Goal: Task Accomplishment & Management: Manage account settings

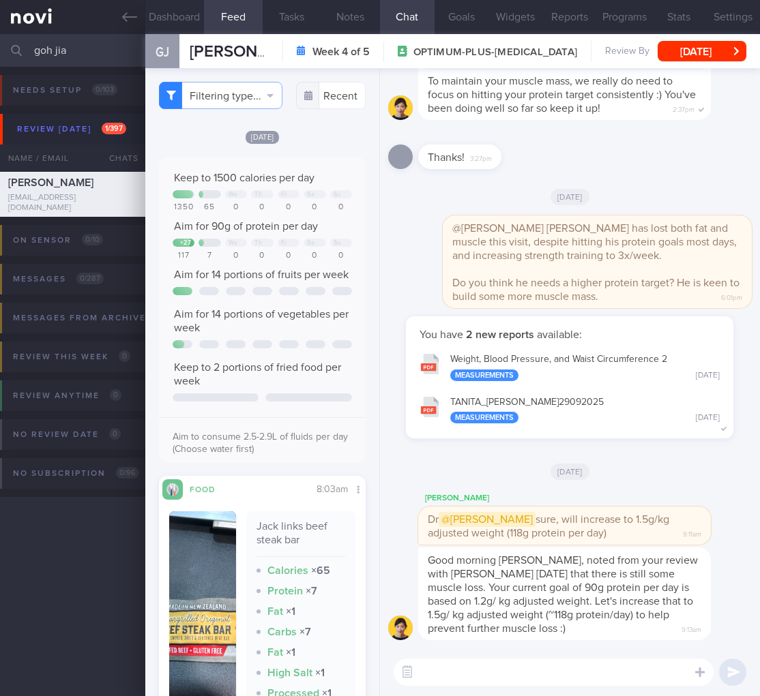
select select "8"
drag, startPoint x: 98, startPoint y: 50, endPoint x: -49, endPoint y: 30, distance: 148.0
click at [0, 30] on html "You are offline! Some functionality will be unavailable Patients New Users Coac…" at bounding box center [380, 348] width 760 height 696
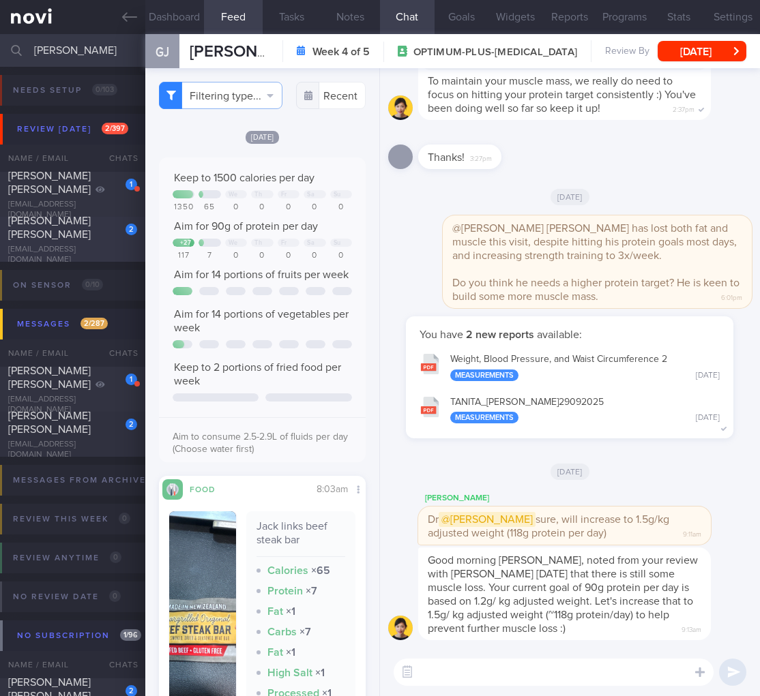
type input "[PERSON_NAME]"
click at [95, 250] on div "[EMAIL_ADDRESS][DOMAIN_NAME]" at bounding box center [72, 255] width 129 height 20
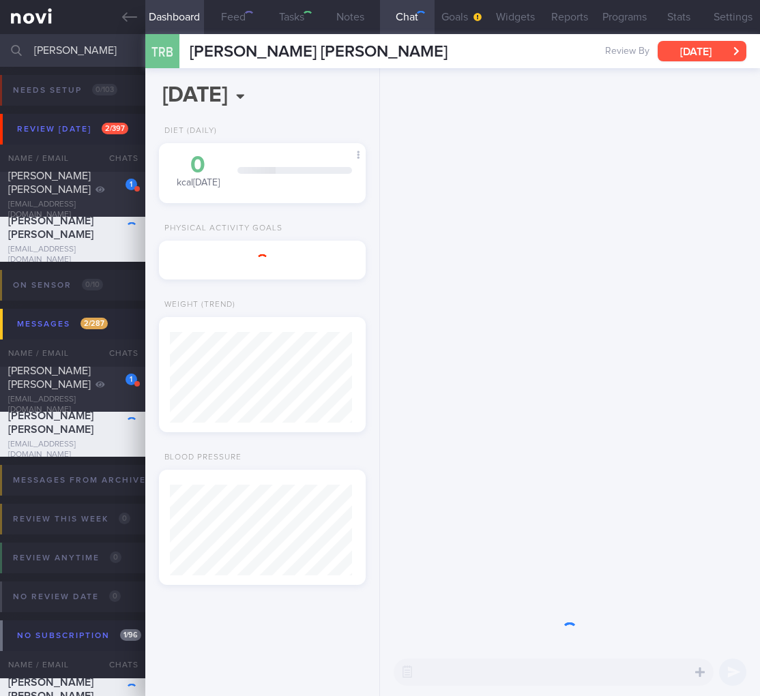
scroll to position [85, 172]
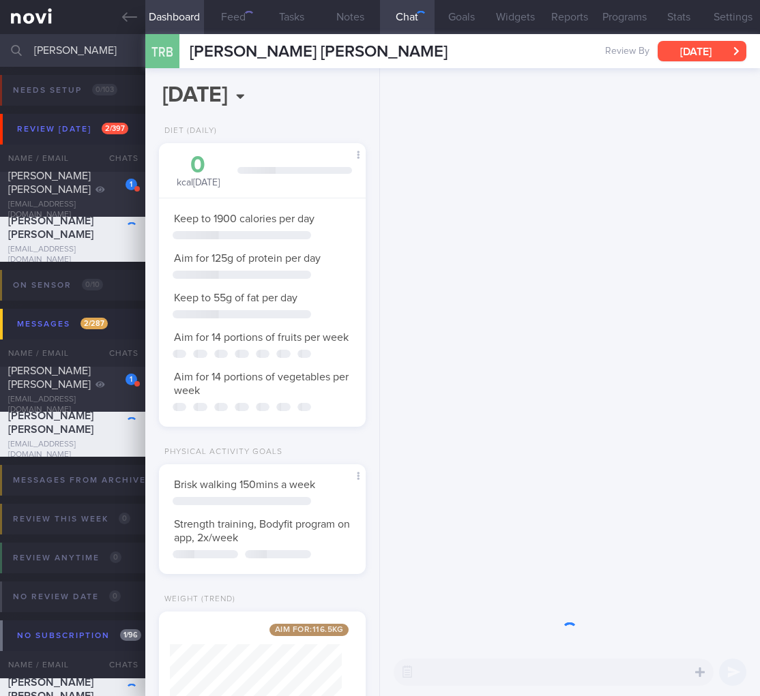
click at [719, 50] on button "[DATE]" at bounding box center [701, 51] width 89 height 20
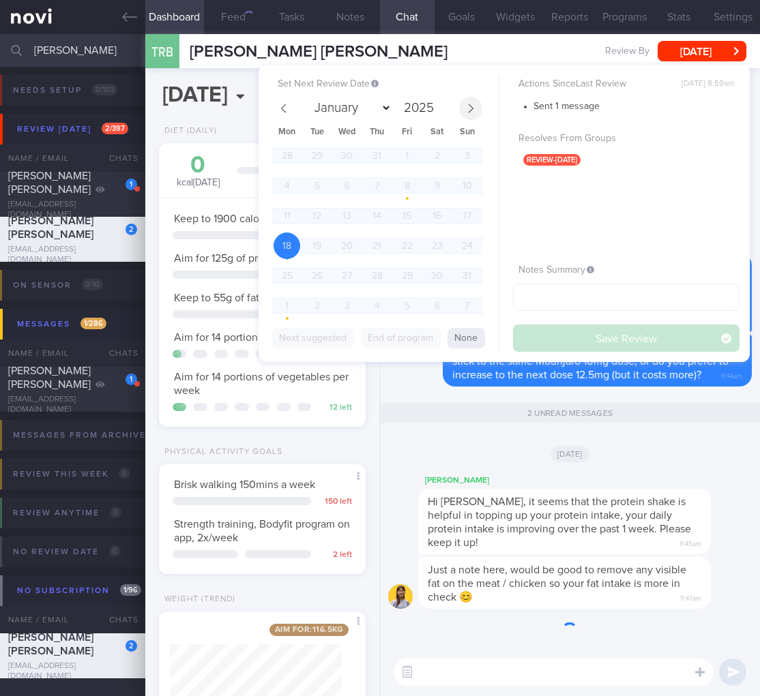
scroll to position [106, 172]
click at [464, 112] on span at bounding box center [470, 108] width 23 height 23
select select "8"
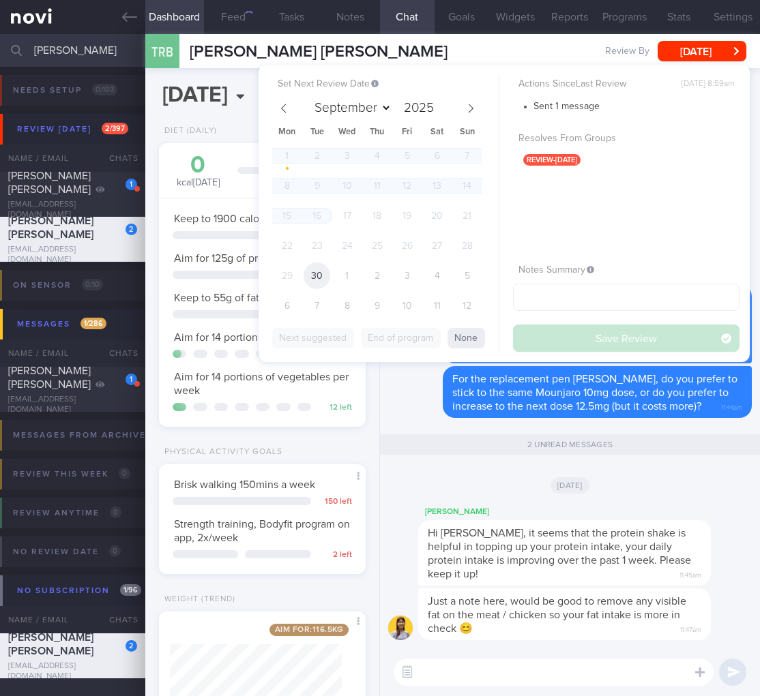
click at [321, 273] on span "30" at bounding box center [316, 276] width 27 height 27
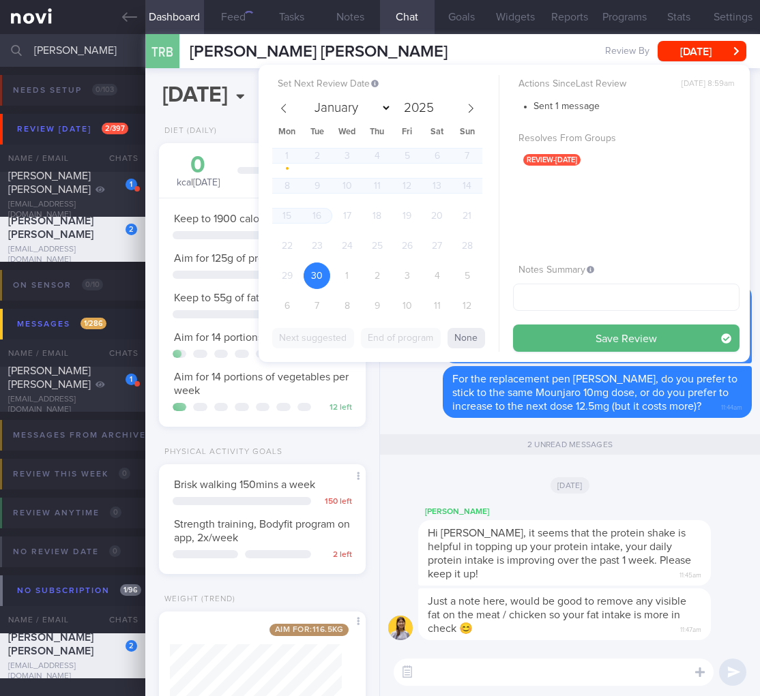
click at [701, 338] on button "Save Review" at bounding box center [626, 338] width 226 height 27
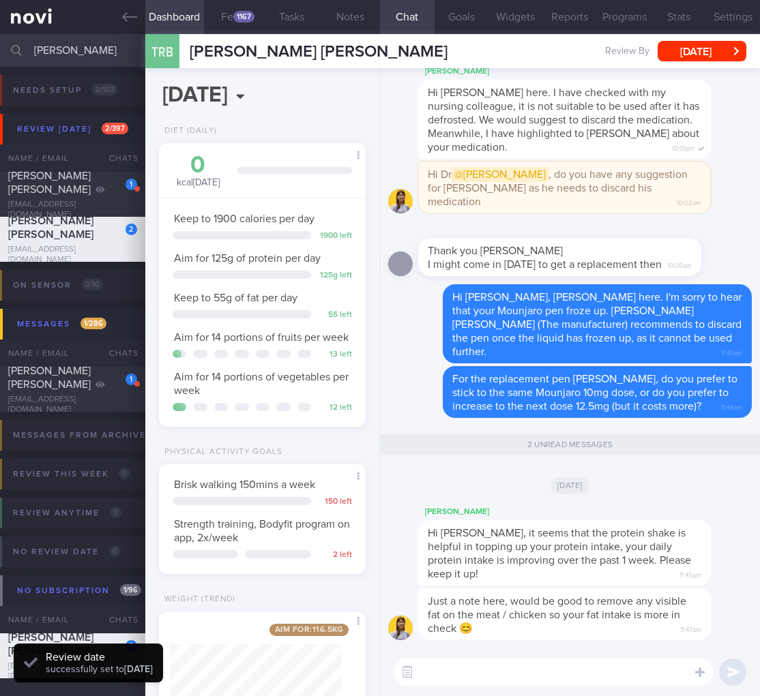
click at [655, 499] on div "[DATE]" at bounding box center [569, 485] width 363 height 38
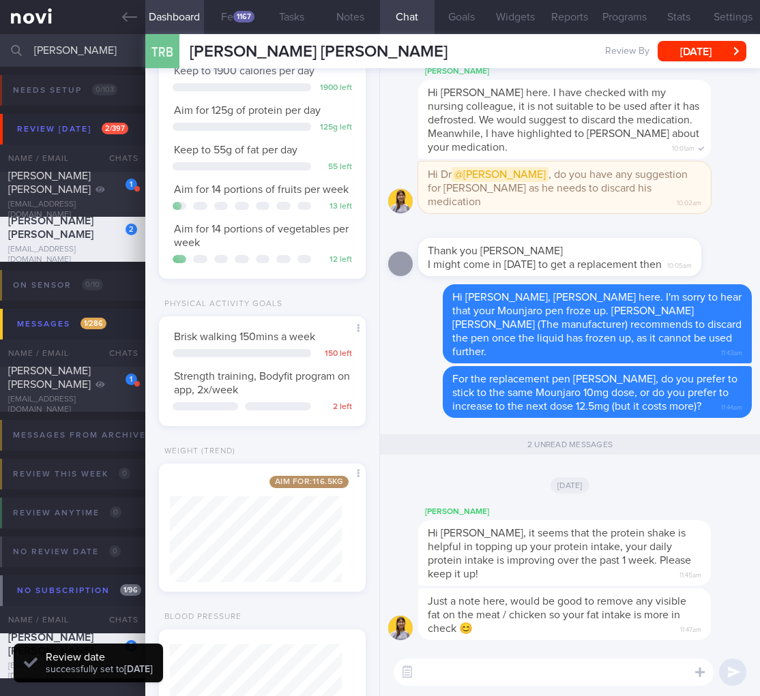
scroll to position [238, 0]
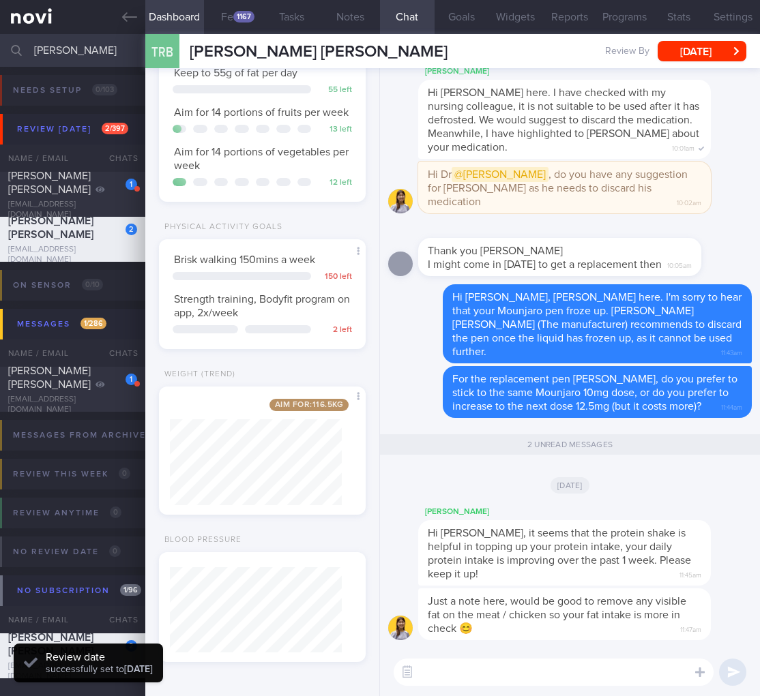
click at [634, 510] on div "[PERSON_NAME]" at bounding box center [584, 512] width 333 height 16
drag, startPoint x: 72, startPoint y: 54, endPoint x: -117, endPoint y: 48, distance: 188.3
click at [0, 48] on html "You are offline! Some functionality will be unavailable Patients New Users Coac…" at bounding box center [380, 348] width 760 height 696
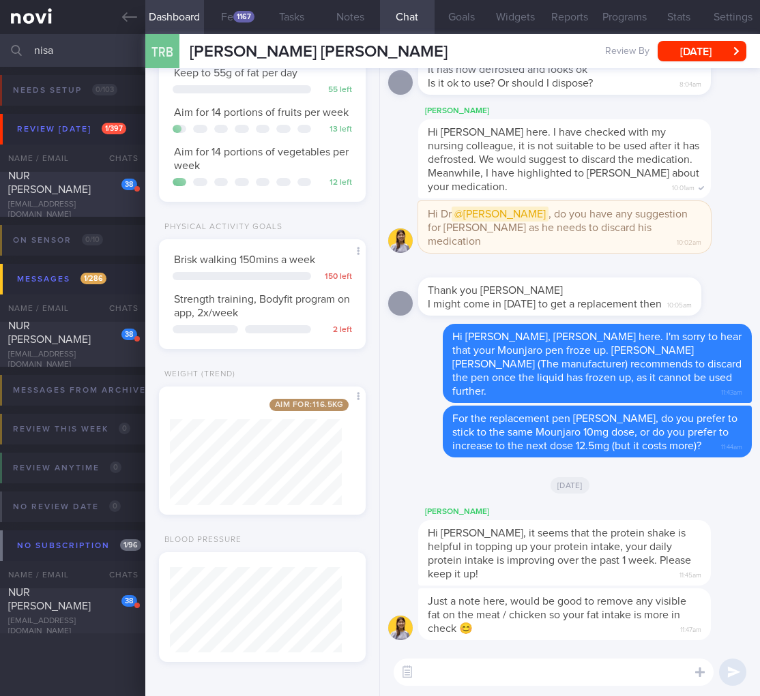
type input "nisa"
click at [72, 195] on span "NUR [PERSON_NAME]" at bounding box center [49, 182] width 83 height 25
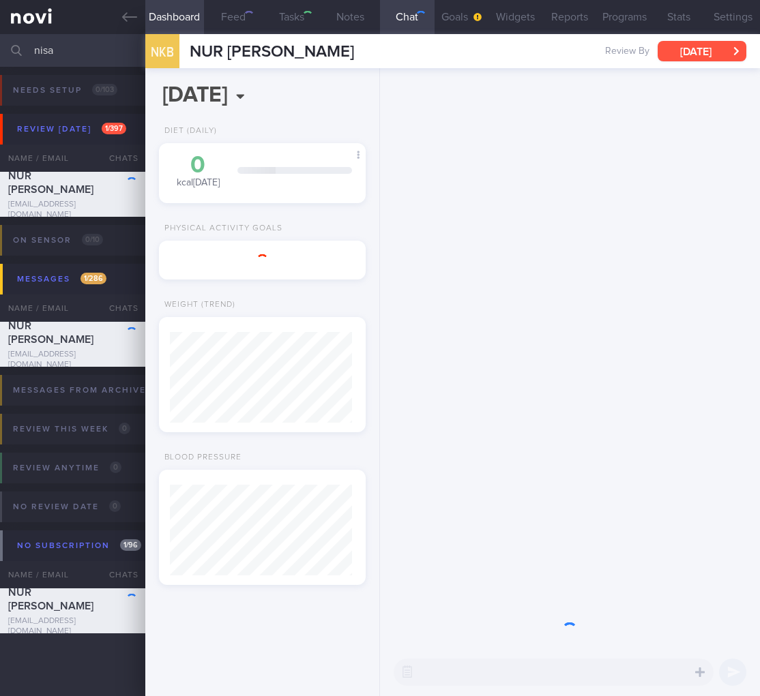
scroll to position [91, 182]
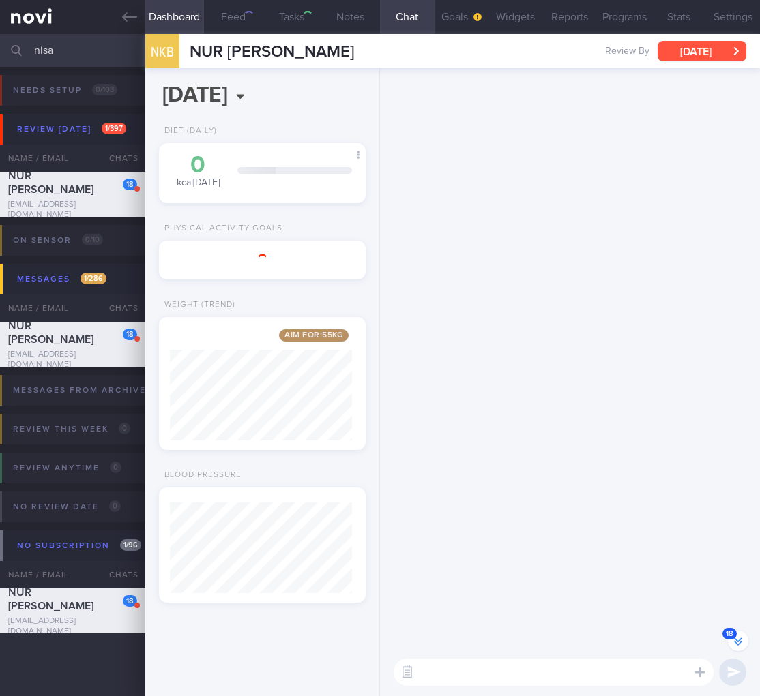
click at [707, 49] on button "[DATE]" at bounding box center [701, 51] width 89 height 20
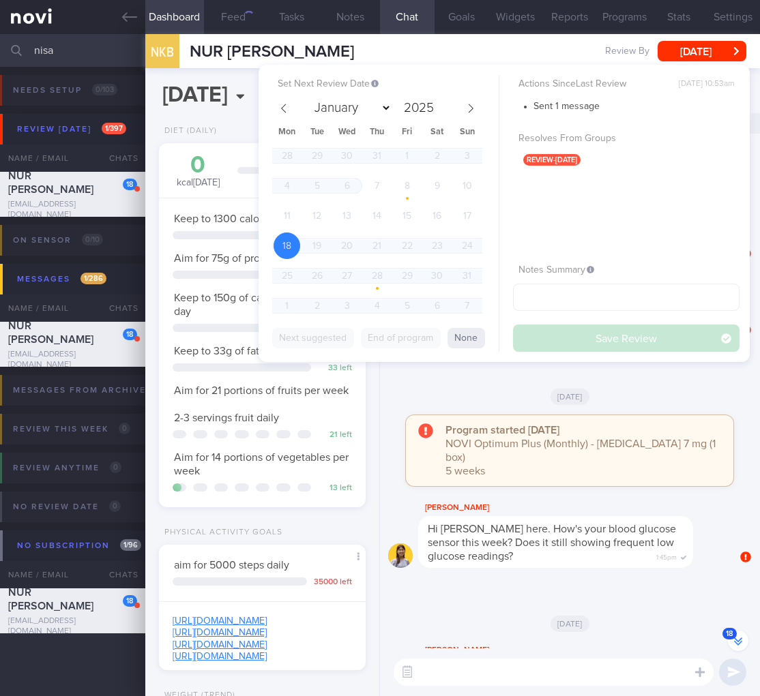
scroll to position [106, 172]
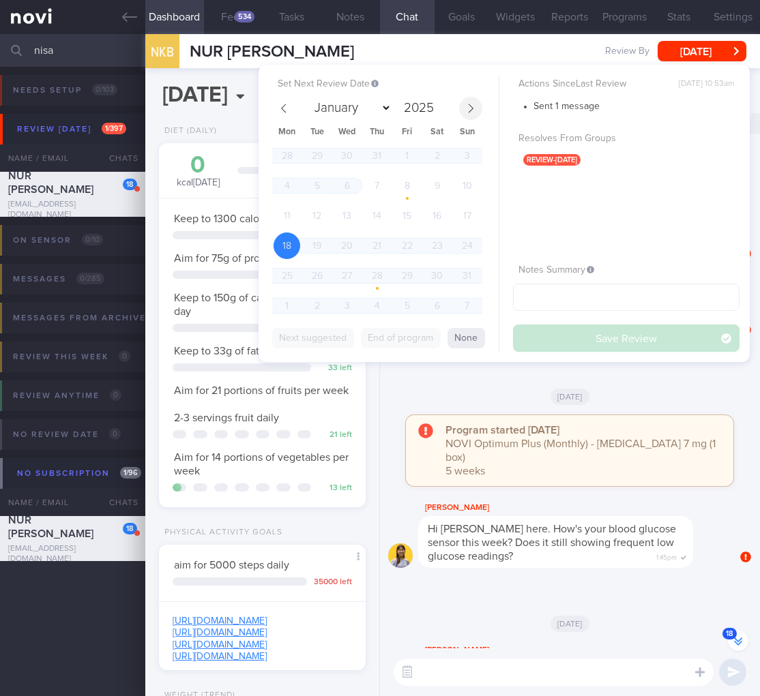
click at [470, 115] on span at bounding box center [470, 108] width 23 height 23
select select "8"
click at [322, 276] on span "30" at bounding box center [316, 276] width 27 height 27
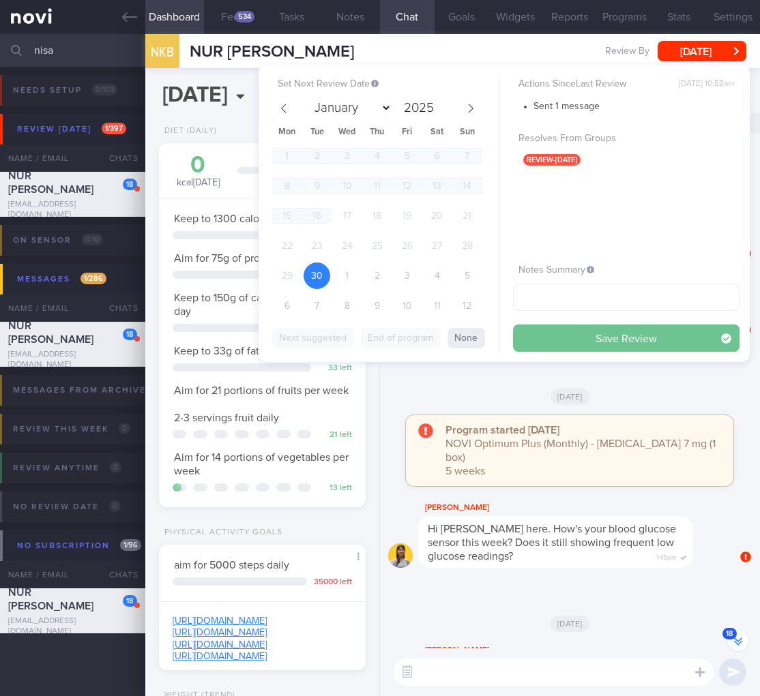
click at [668, 334] on button "Save Review" at bounding box center [626, 338] width 226 height 27
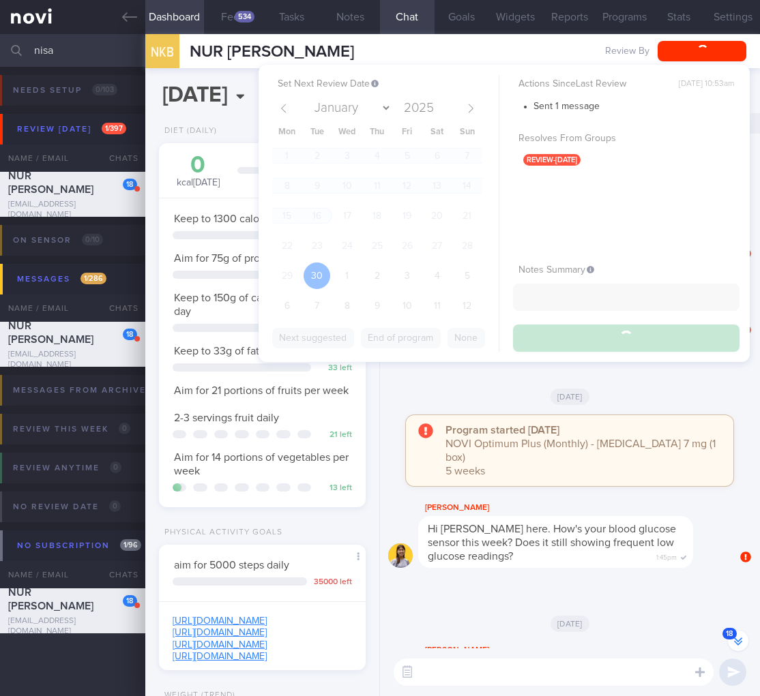
click at [550, 554] on div "Hi [PERSON_NAME] here. How's your blood glucose sensor this week? Does it still…" at bounding box center [555, 542] width 275 height 52
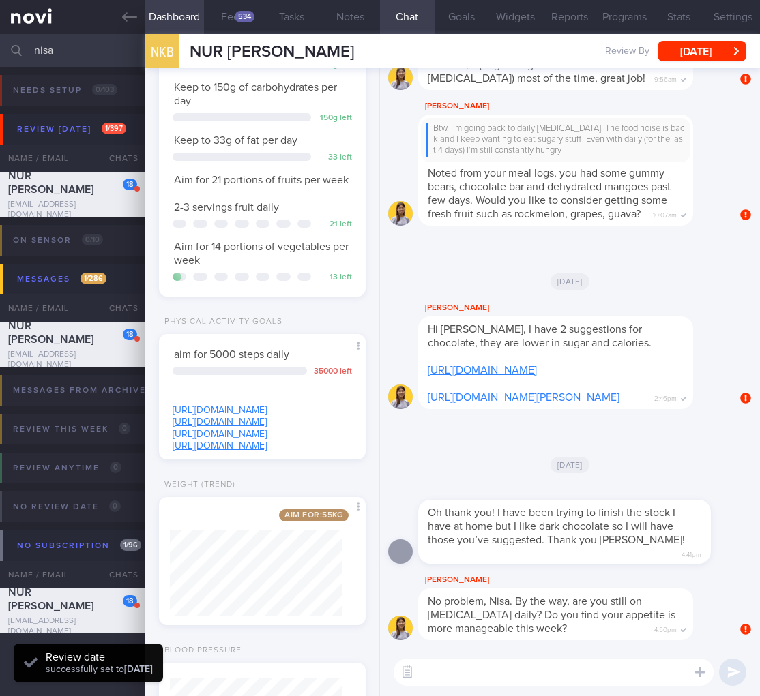
scroll to position [345, 0]
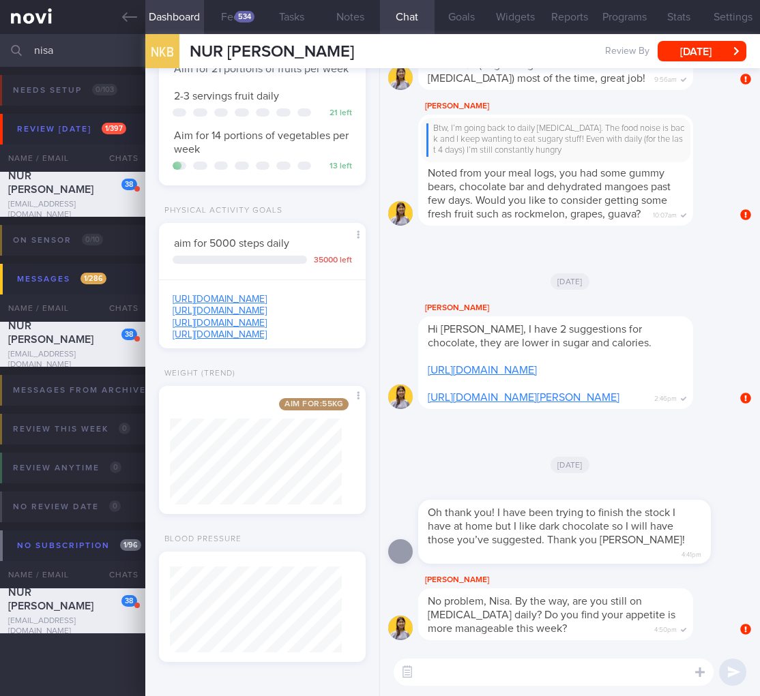
drag, startPoint x: 79, startPoint y: 44, endPoint x: -130, endPoint y: -7, distance: 214.9
click at [0, 0] on html "You are offline! Some functionality will be unavailable Patients New Users Coac…" at bounding box center [380, 348] width 760 height 696
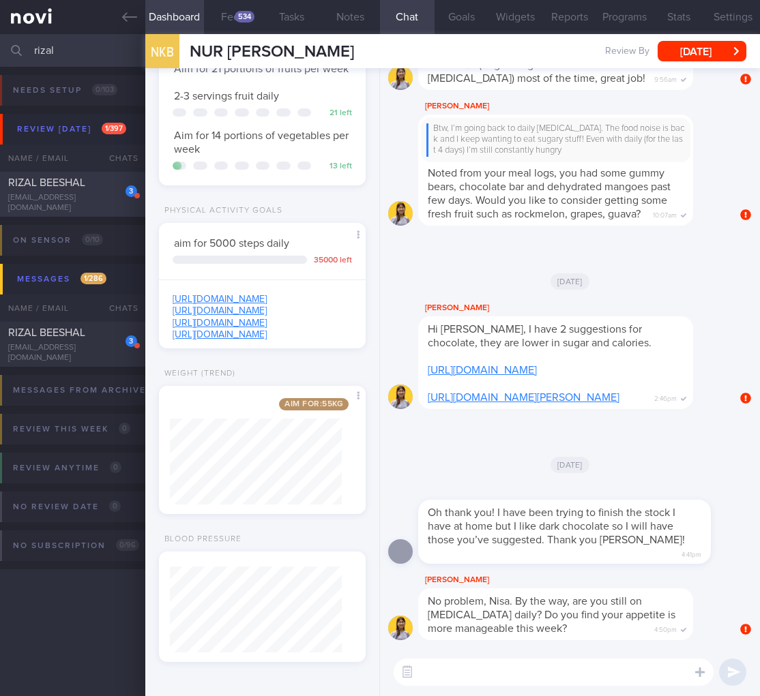
click at [91, 202] on div "[EMAIL_ADDRESS][DOMAIN_NAME]" at bounding box center [72, 203] width 129 height 20
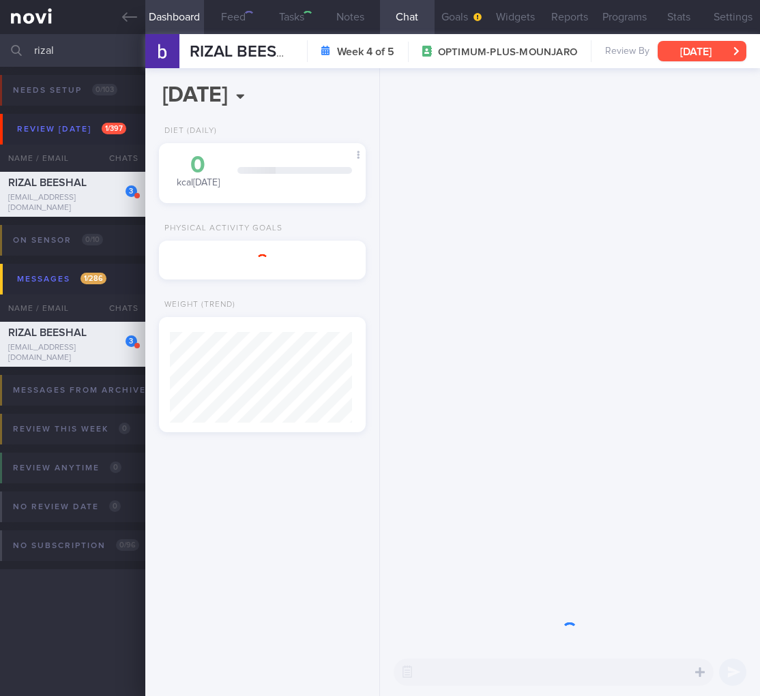
click at [671, 50] on button "[DATE]" at bounding box center [701, 51] width 89 height 20
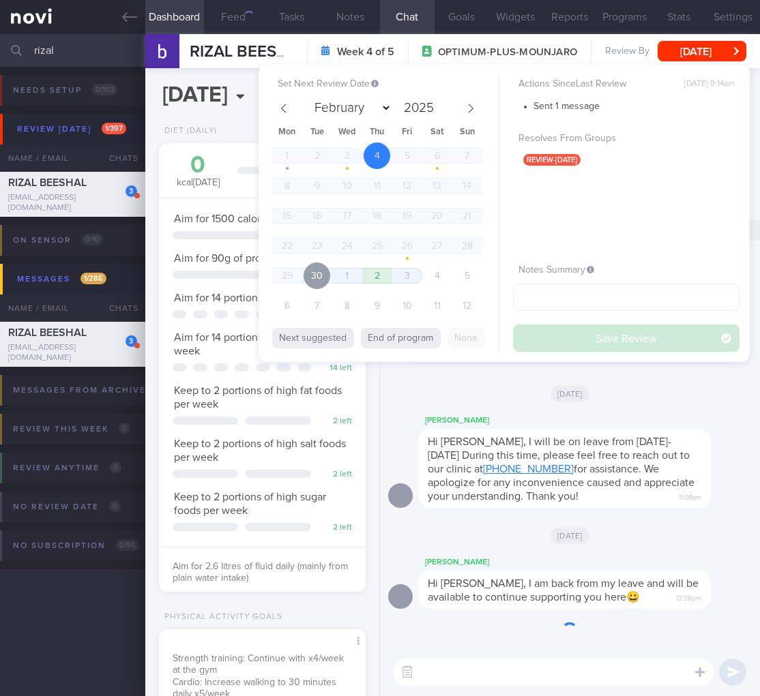
click at [314, 279] on span "30" at bounding box center [316, 276] width 27 height 27
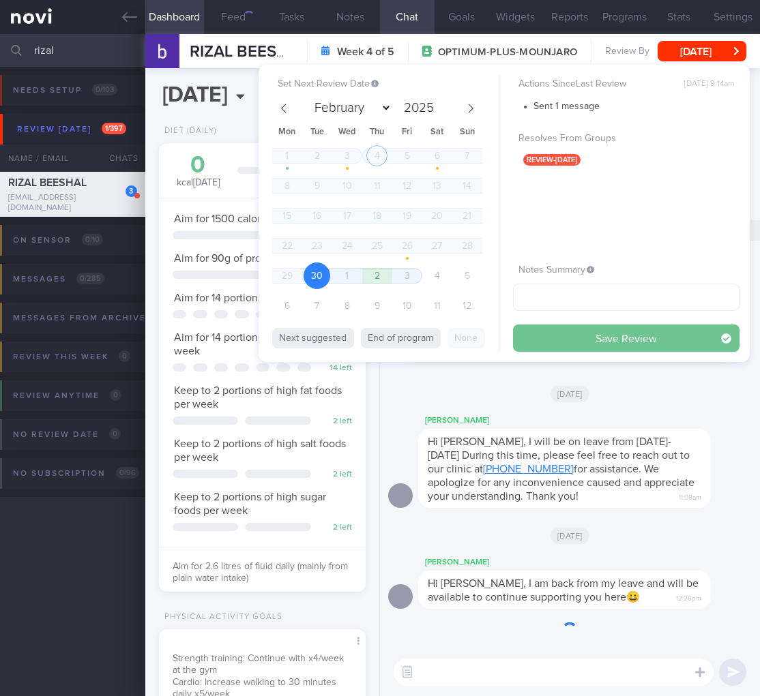
scroll to position [106, 172]
click at [632, 335] on button "Save Review" at bounding box center [626, 338] width 226 height 27
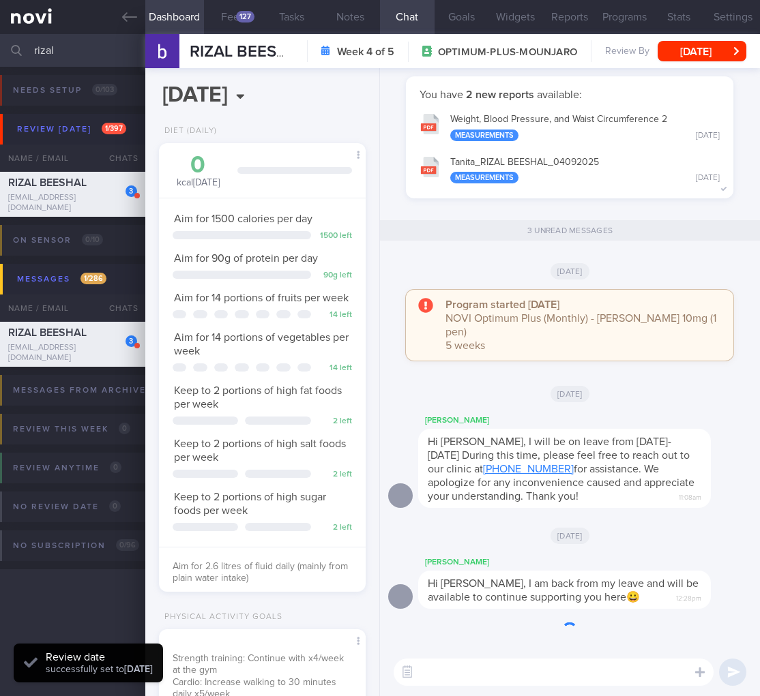
scroll to position [224, 0]
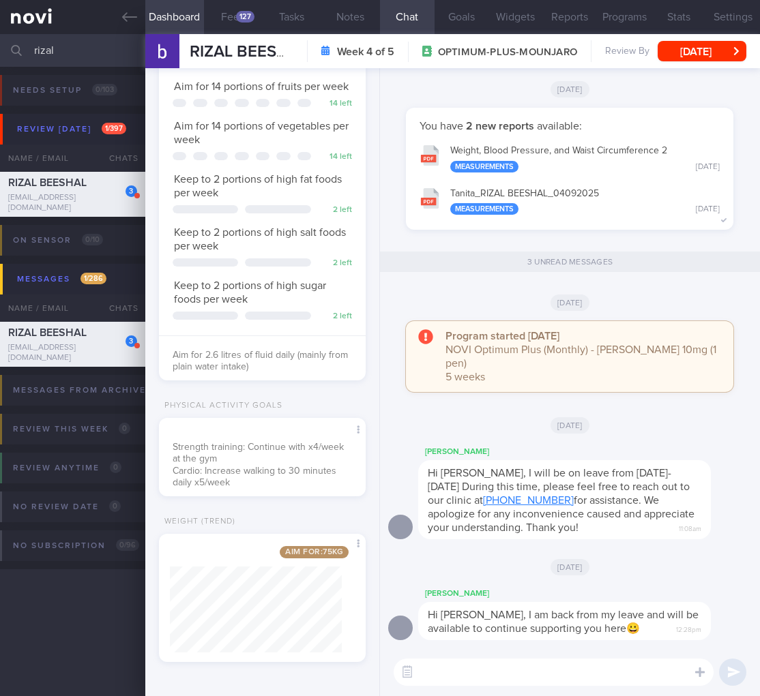
drag, startPoint x: 76, startPoint y: 48, endPoint x: -100, endPoint y: 21, distance: 178.1
click at [0, 21] on html "You are offline! Some functionality will be unavailable Patients New Users Coac…" at bounding box center [380, 348] width 760 height 696
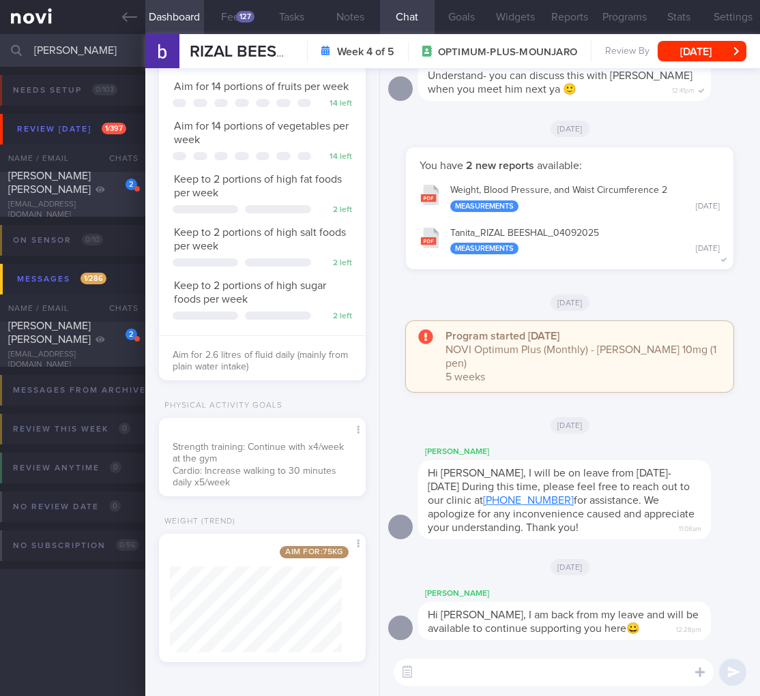
click at [80, 196] on div "[PERSON_NAME] [PERSON_NAME]" at bounding box center [70, 182] width 125 height 27
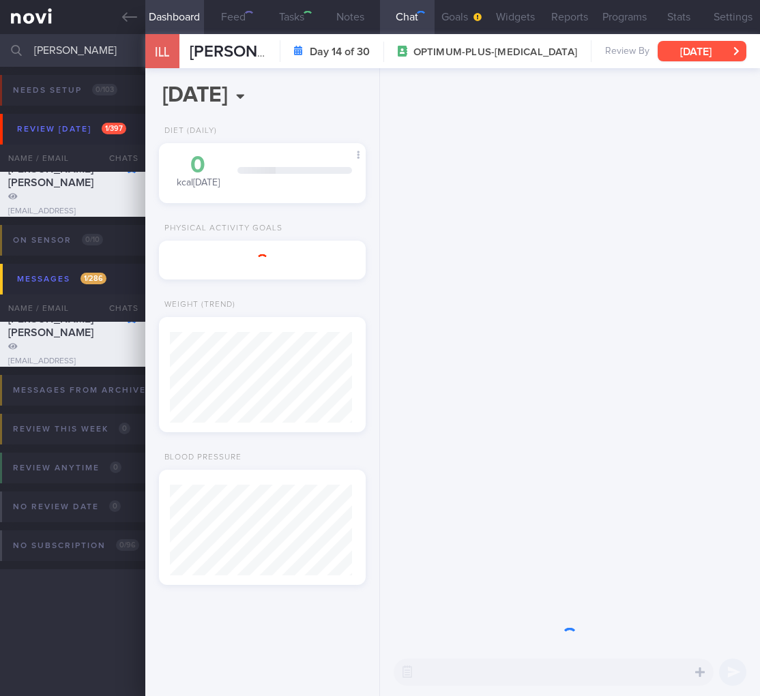
click at [703, 50] on button "[DATE]" at bounding box center [701, 51] width 89 height 20
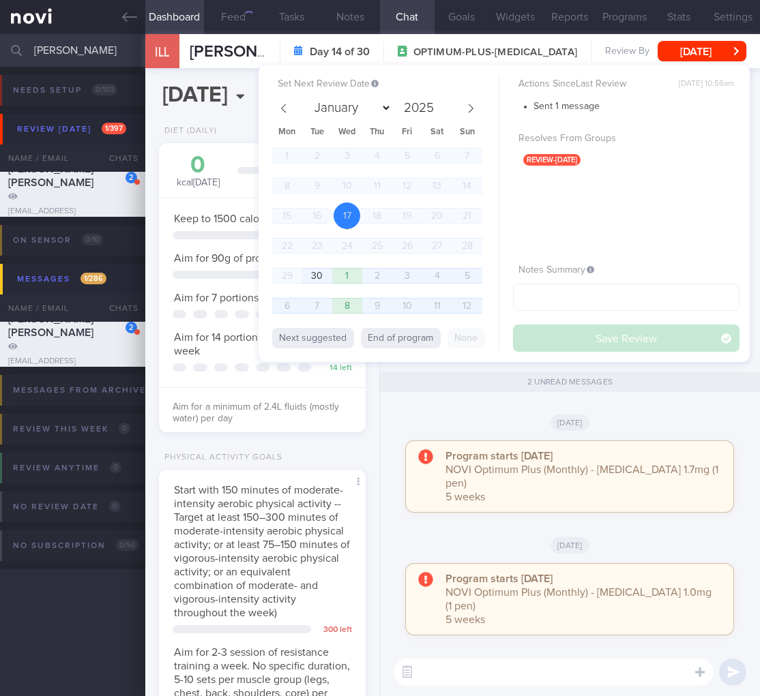
scroll to position [106, 172]
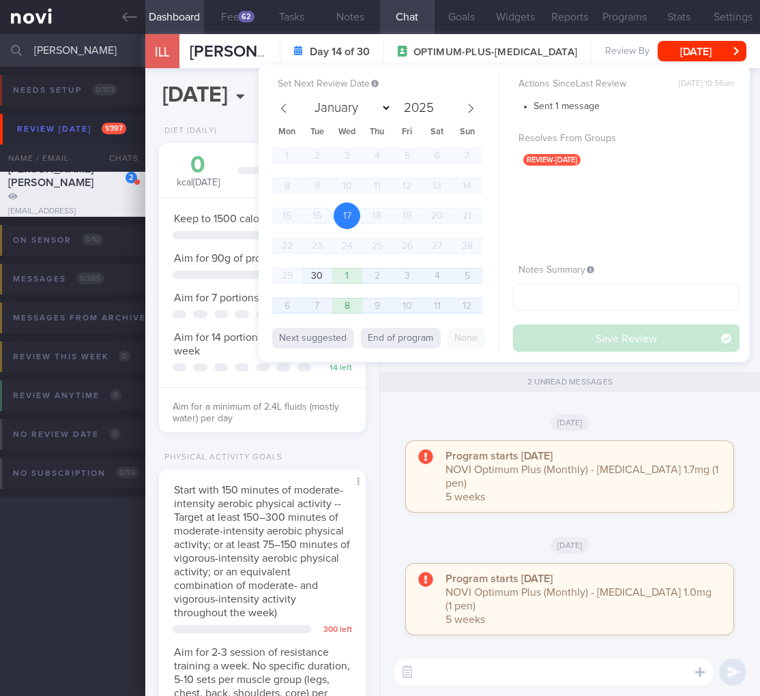
click at [308, 273] on span "30" at bounding box center [316, 276] width 27 height 27
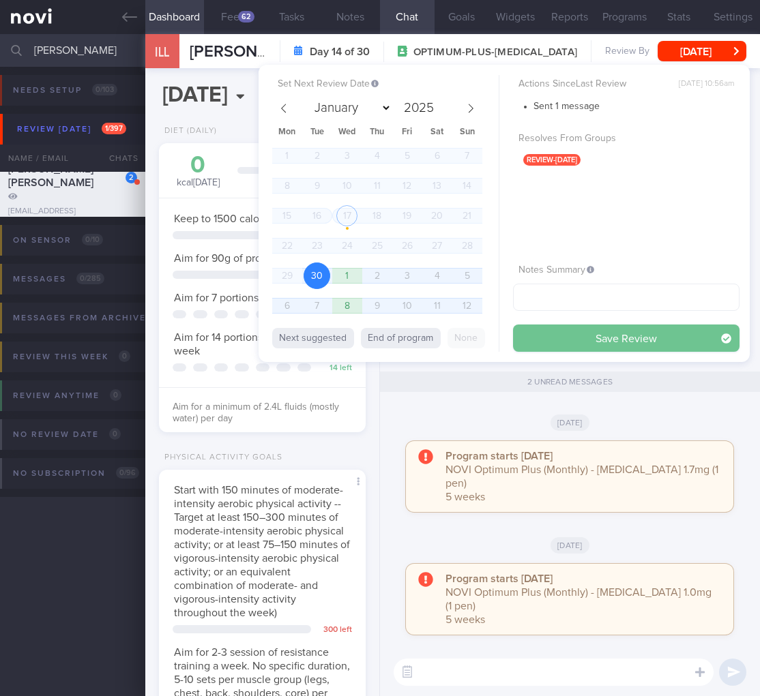
click at [683, 340] on button "Save Review" at bounding box center [626, 338] width 226 height 27
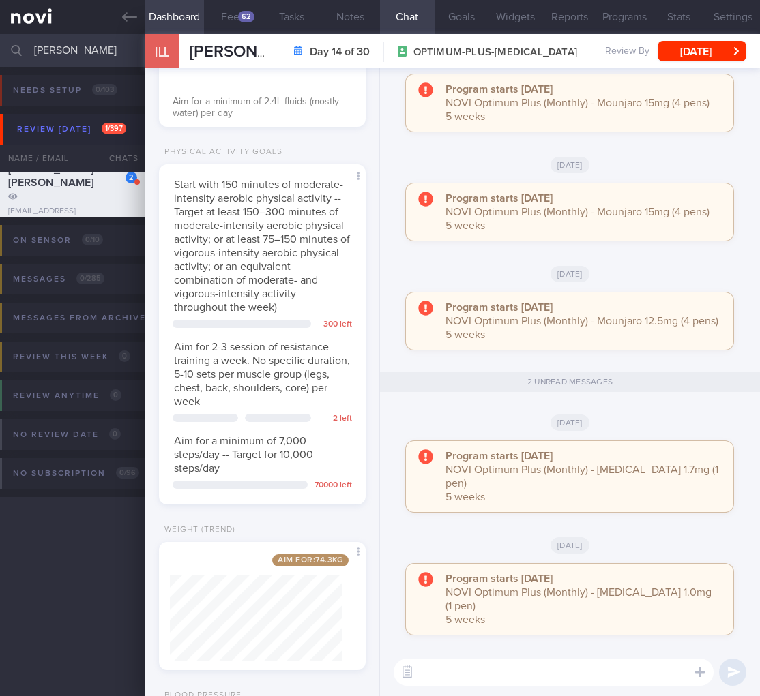
scroll to position [488, 0]
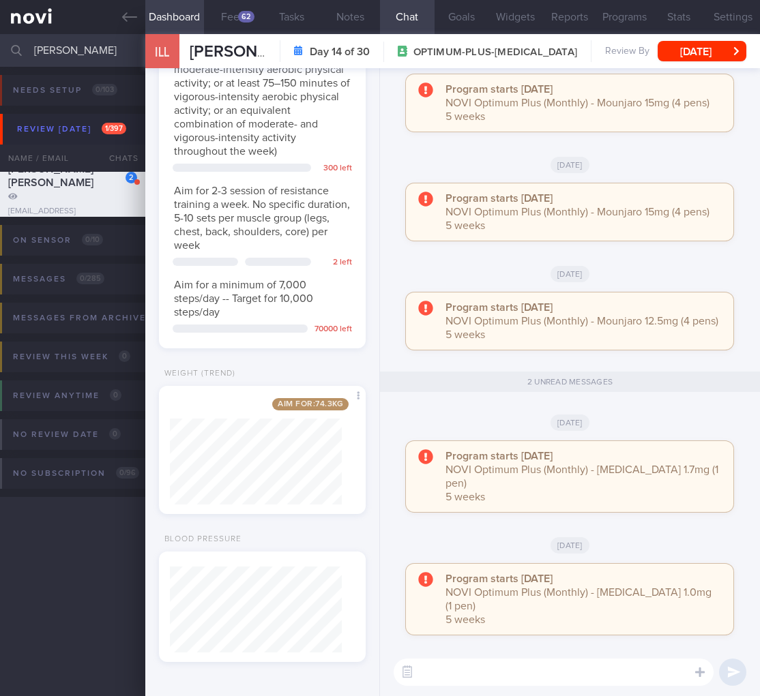
drag, startPoint x: 95, startPoint y: 50, endPoint x: -122, endPoint y: 29, distance: 217.9
click at [0, 29] on html "You are offline! Some functionality will be unavailable Patients New Users Coac…" at bounding box center [380, 348] width 760 height 696
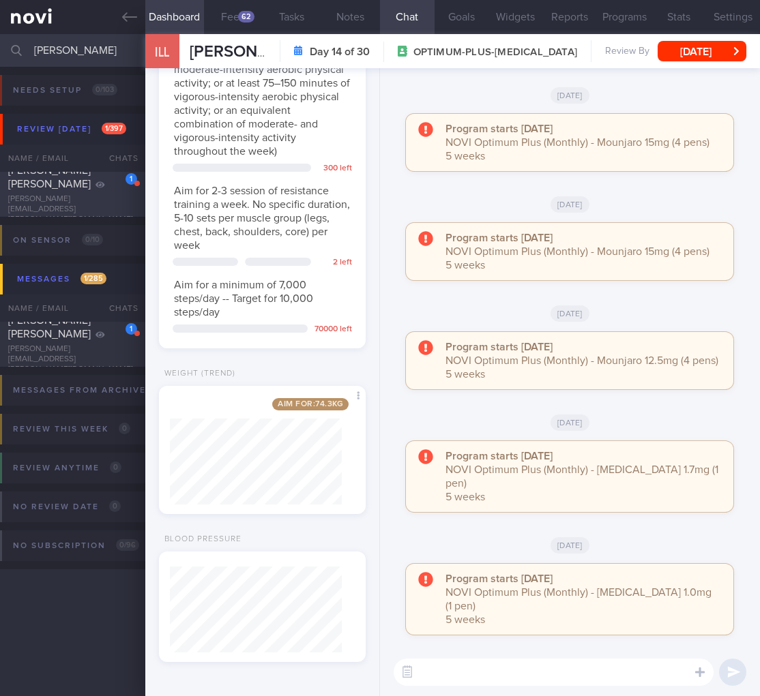
type input "[PERSON_NAME]"
click at [49, 202] on div "1 [PERSON_NAME] Mackintosh [EMAIL_ADDRESS][PERSON_NAME][DOMAIN_NAME]" at bounding box center [72, 194] width 145 height 61
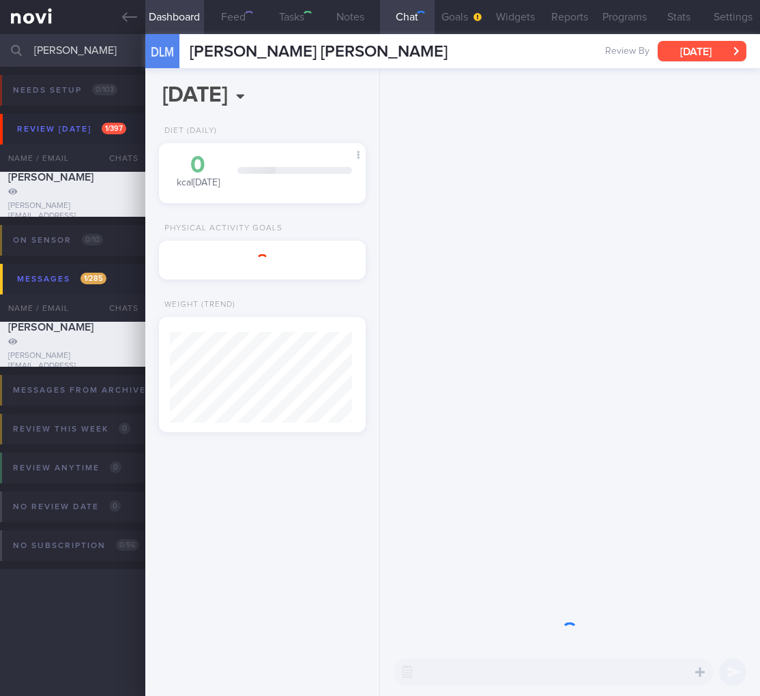
scroll to position [91, 182]
click at [677, 58] on button "[DATE]" at bounding box center [701, 51] width 89 height 20
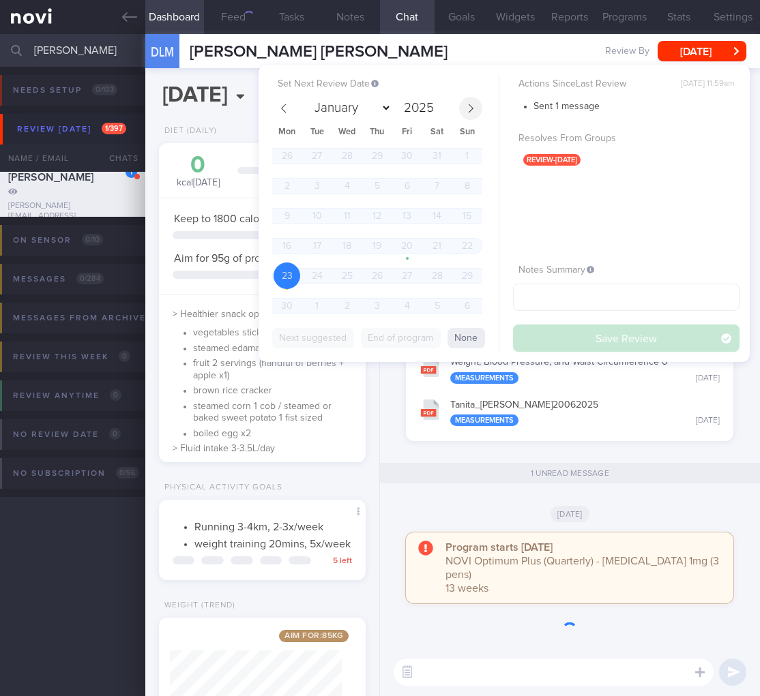
click at [467, 97] on span at bounding box center [470, 108] width 23 height 23
click at [469, 105] on icon at bounding box center [471, 109] width 10 height 10
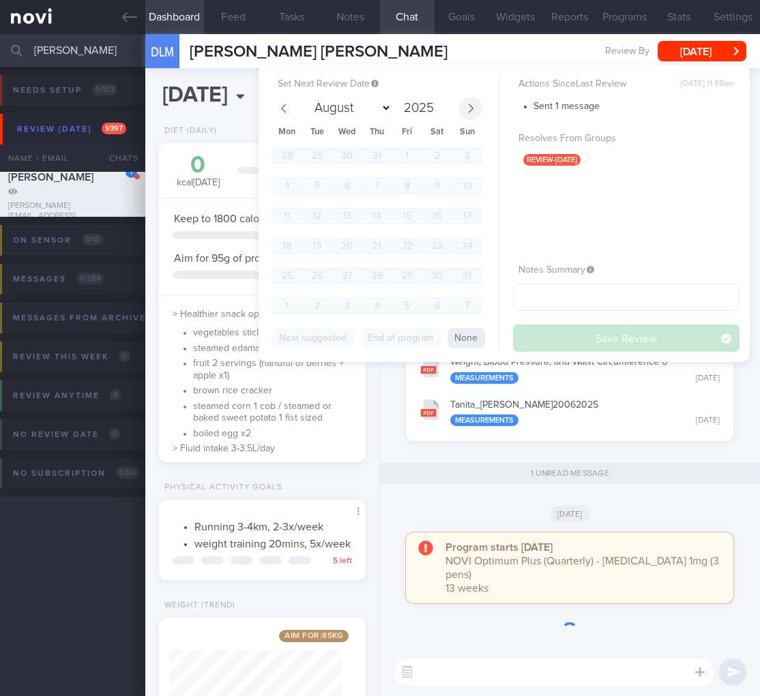
select select "8"
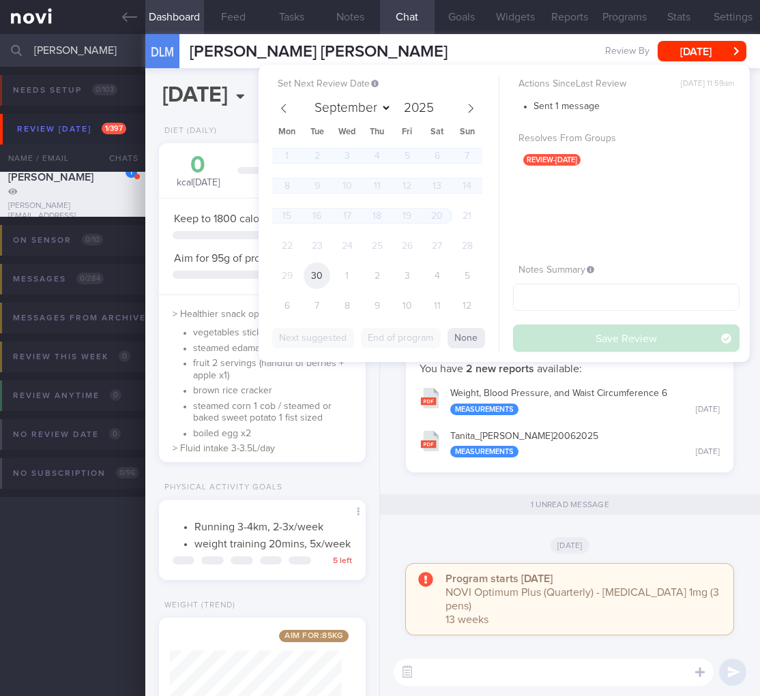
scroll to position [76, 303]
click at [315, 280] on span "30" at bounding box center [316, 276] width 27 height 27
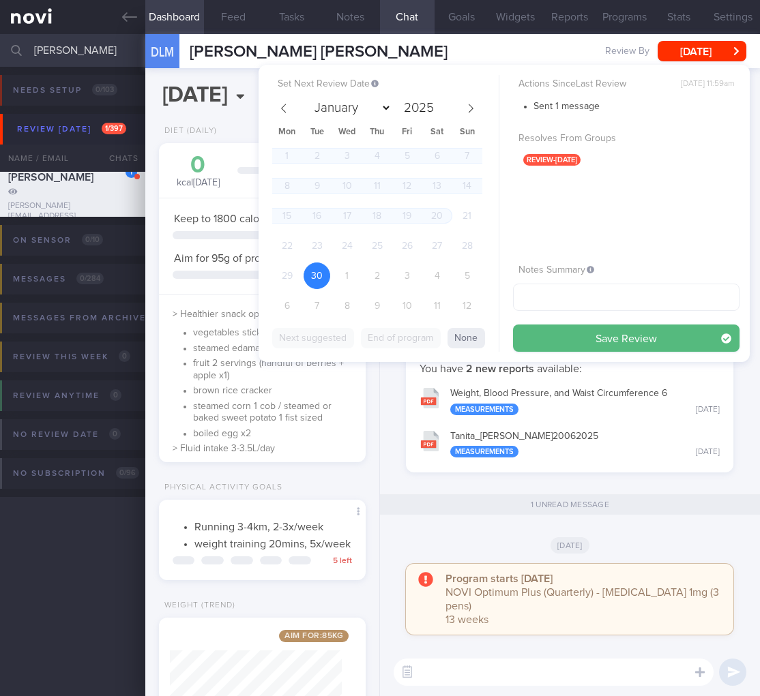
drag, startPoint x: 640, startPoint y: 333, endPoint x: 629, endPoint y: 339, distance: 12.5
click at [640, 333] on button "Save Review" at bounding box center [626, 338] width 226 height 27
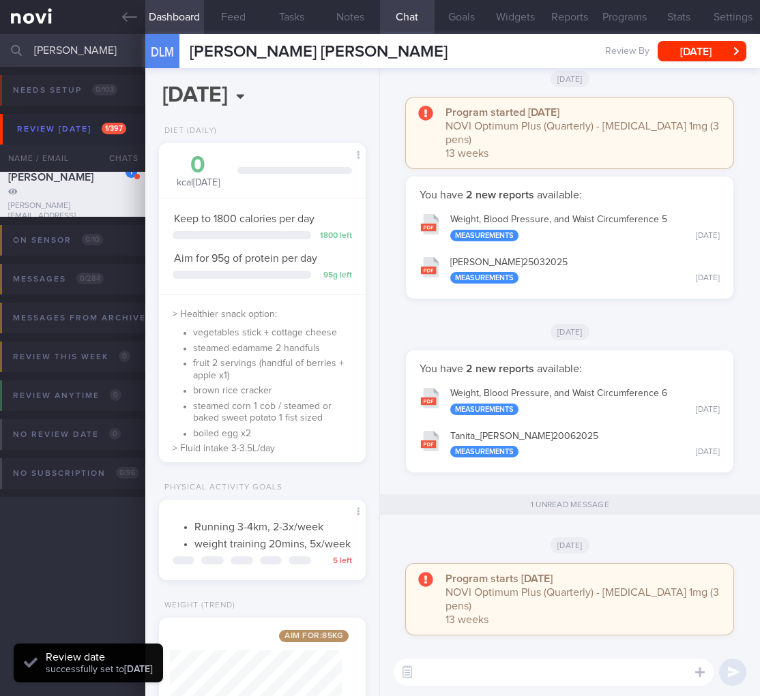
drag, startPoint x: 368, startPoint y: 478, endPoint x: 363, endPoint y: 473, distance: 7.2
click at [368, 476] on div "[DATE], 30 Sep Diet (Daily) 0 kcal [DATE] Carbs Protein Fat 0 g 0 g 0 g Keep to…" at bounding box center [262, 382] width 235 height 628
